Goal: Find specific page/section: Find specific page/section

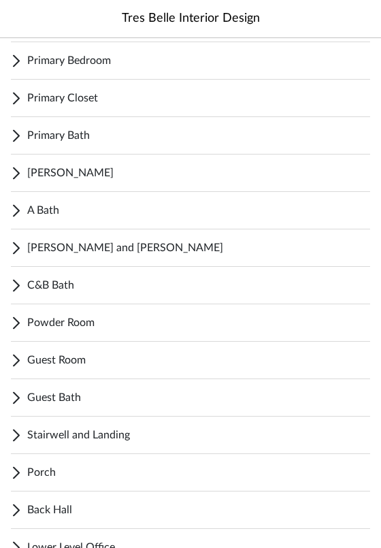
scroll to position [285, 0]
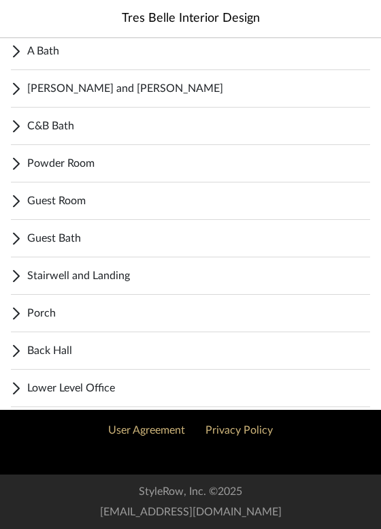
scroll to position [440, 0]
click at [151, 278] on span "Stairwell and Landing" at bounding box center [198, 276] width 343 height 16
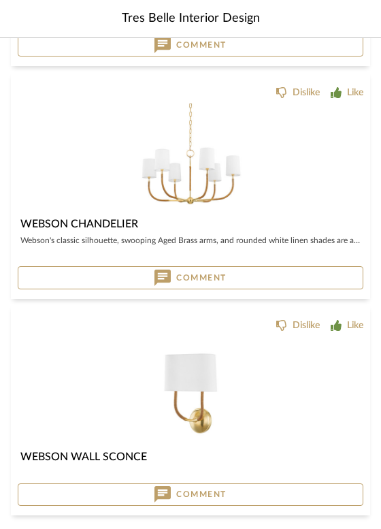
scroll to position [902, 0]
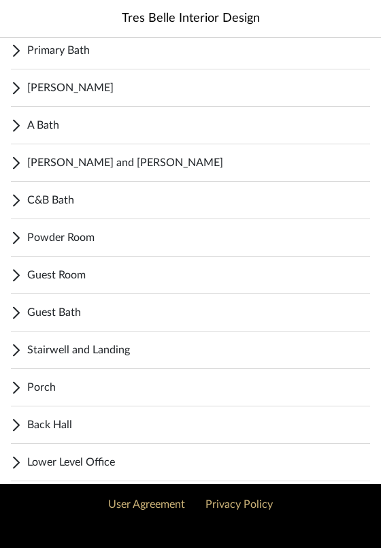
scroll to position [368, 0]
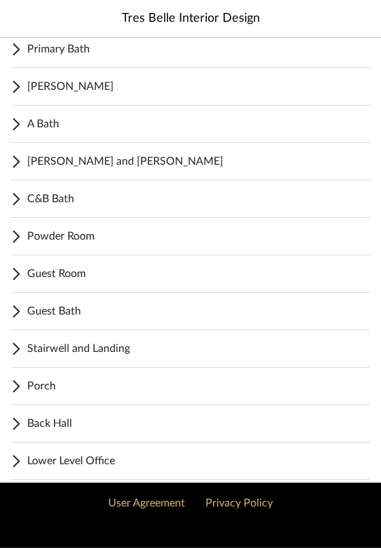
click at [39, 348] on span "Stairwell and Landing" at bounding box center [198, 348] width 343 height 16
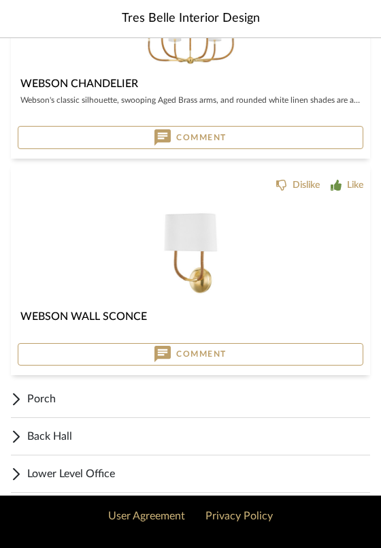
scroll to position [1031, 0]
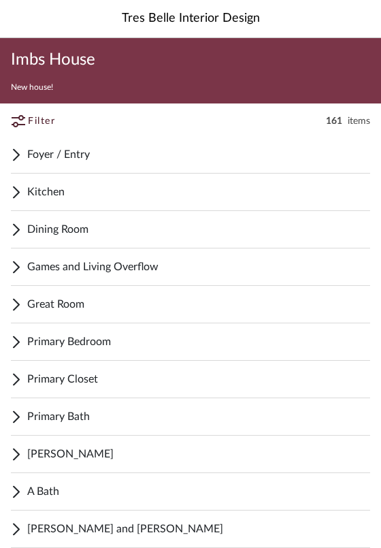
scroll to position [421, 0]
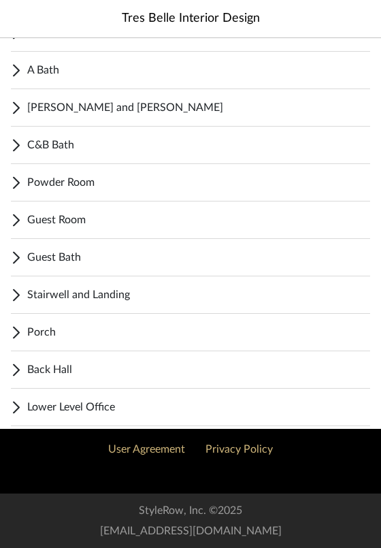
click at [114, 295] on span "Stairwell and Landing" at bounding box center [198, 295] width 343 height 16
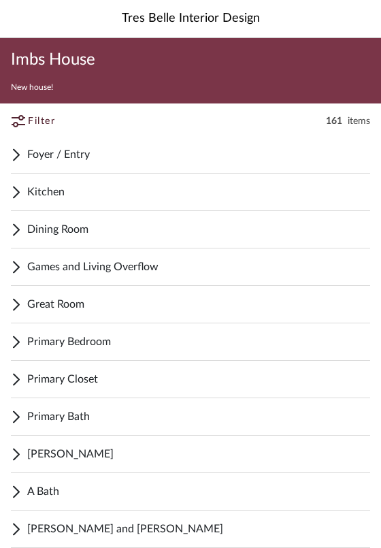
scroll to position [0, 0]
click at [69, 152] on span "Foyer / Entry" at bounding box center [198, 154] width 343 height 16
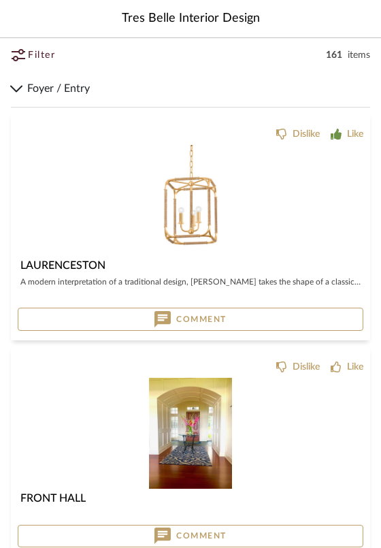
scroll to position [82, 0]
